Goal: Find specific page/section: Find specific page/section

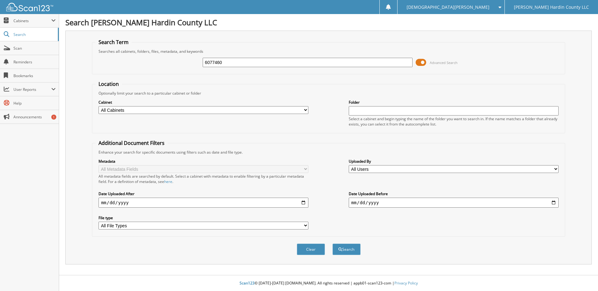
type input "6077460"
click at [332, 244] on button "Search" at bounding box center [346, 250] width 28 height 12
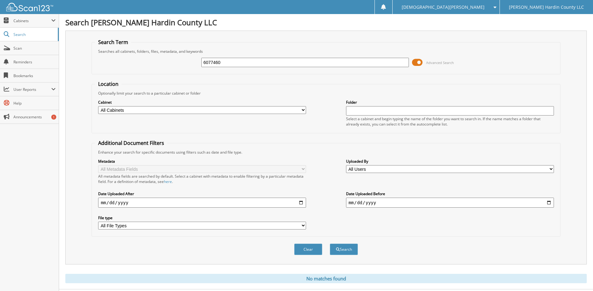
type input "6077460"
click at [344, 247] on button "Search" at bounding box center [344, 250] width 28 height 12
